Goal: Answer question/provide support: Share knowledge or assist other users

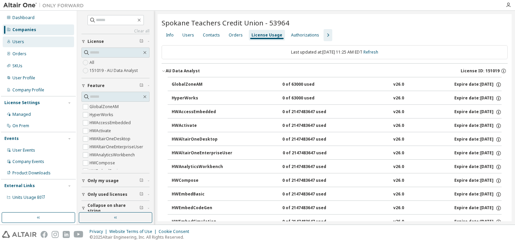
click at [14, 40] on div "Users" at bounding box center [18, 41] width 12 height 5
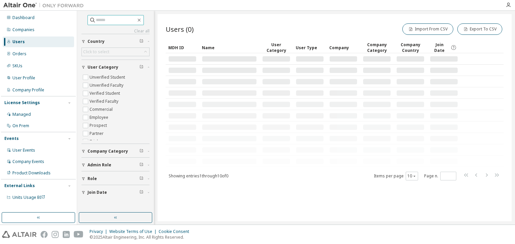
click at [96, 19] on input "text" at bounding box center [116, 20] width 40 height 7
paste input "**********"
type input "**********"
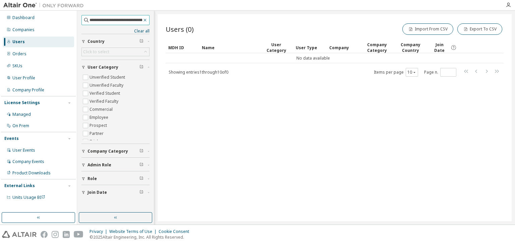
click at [144, 20] on icon "button" at bounding box center [144, 19] width 5 height 5
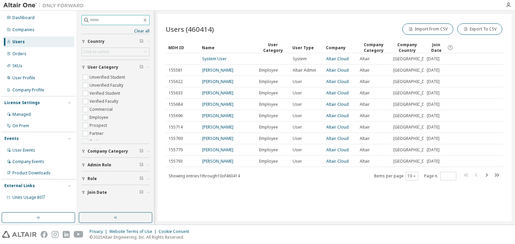
click at [100, 19] on input "text" at bounding box center [115, 20] width 53 height 7
paste input "**********"
type input "**********"
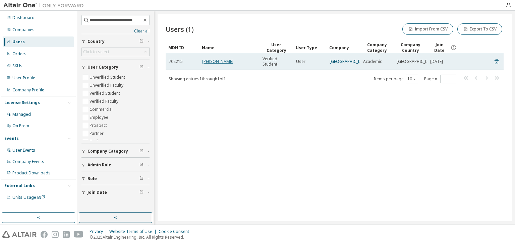
click at [221, 63] on link "[PERSON_NAME]" at bounding box center [217, 62] width 31 height 6
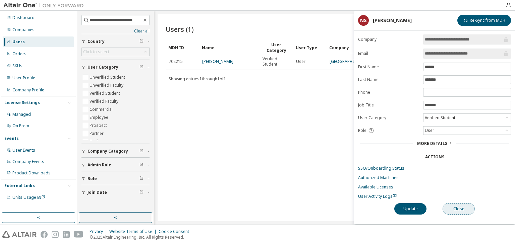
click at [456, 207] on button "Close" at bounding box center [458, 208] width 32 height 11
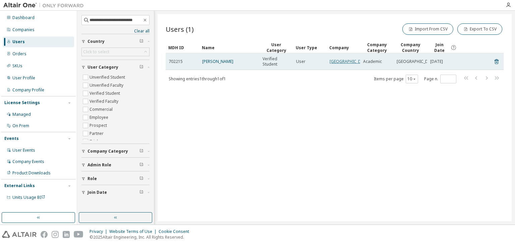
click at [335, 62] on link "[GEOGRAPHIC_DATA]" at bounding box center [349, 62] width 40 height 6
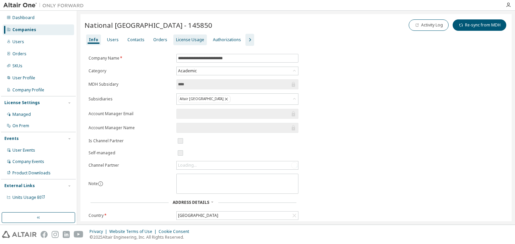
click at [180, 40] on div "License Usage" at bounding box center [190, 39] width 28 height 5
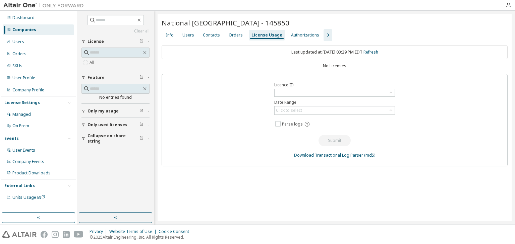
drag, startPoint x: 278, startPoint y: 23, endPoint x: 159, endPoint y: 24, distance: 119.0
click at [159, 24] on div "[GEOGRAPHIC_DATA] - 145850 Clear Load Save Save As Field Operator Value Select …" at bounding box center [335, 117] width 354 height 207
copy span "National [GEOGRAPHIC_DATA] - 145850"
click at [189, 36] on div "Users" at bounding box center [188, 35] width 12 height 5
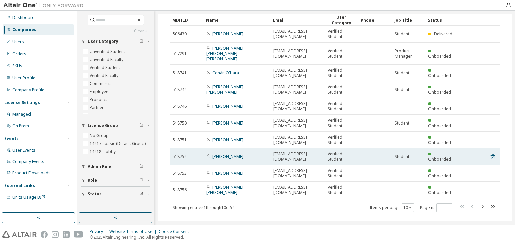
scroll to position [60, 0]
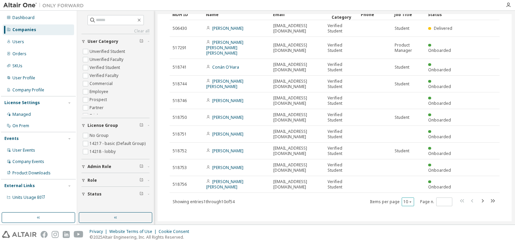
click at [408, 200] on icon "button" at bounding box center [410, 202] width 4 height 4
click at [412, 236] on div "100" at bounding box center [426, 237] width 54 height 8
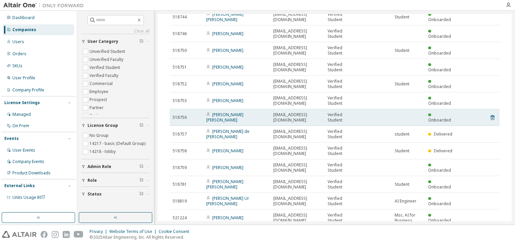
scroll to position [0, 0]
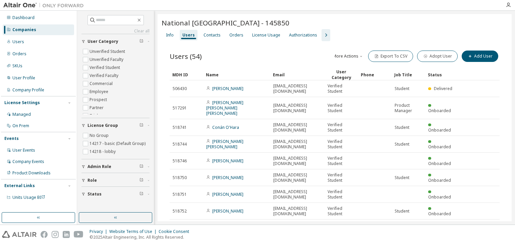
click at [232, 72] on div "Name" at bounding box center [237, 74] width 62 height 11
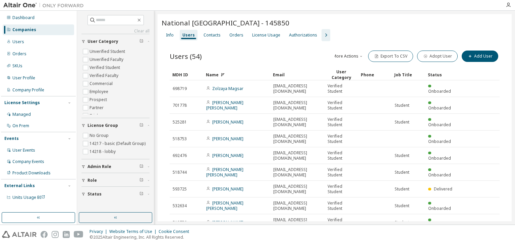
click at [243, 75] on div "Name" at bounding box center [237, 74] width 62 height 11
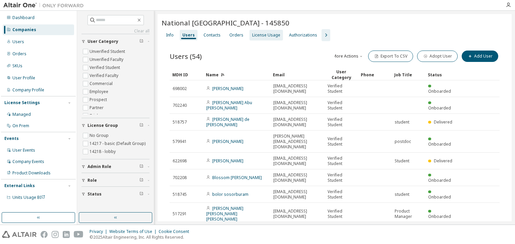
click at [258, 35] on div "License Usage" at bounding box center [266, 35] width 28 height 5
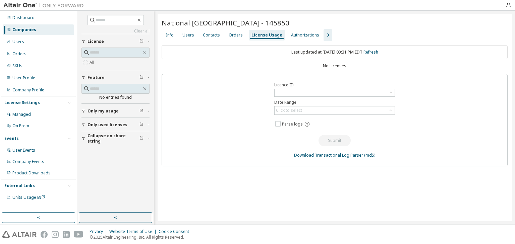
click at [169, 36] on div "Info" at bounding box center [170, 35] width 8 height 5
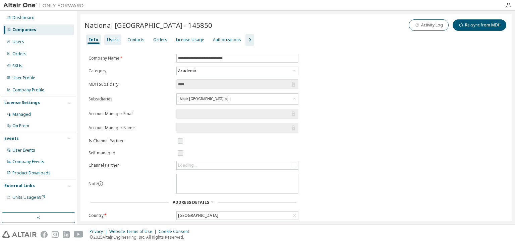
click at [111, 41] on div "Users" at bounding box center [113, 39] width 12 height 5
